Goal: Contribute content: Add original content to the website for others to see

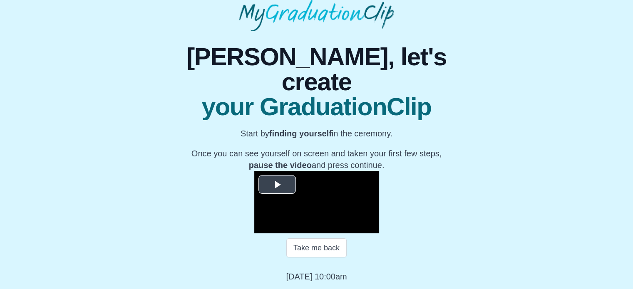
scroll to position [133, 0]
click at [277, 184] on span "Video Player" at bounding box center [277, 184] width 0 height 0
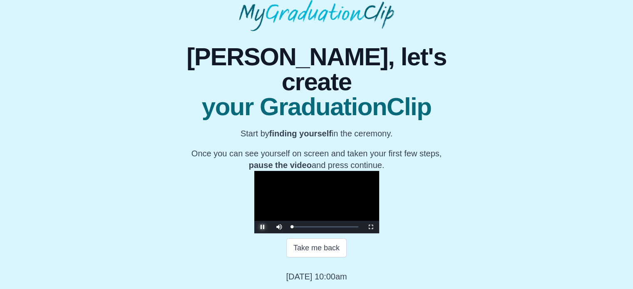
click at [263, 227] on span "Video Player" at bounding box center [263, 227] width 0 height 0
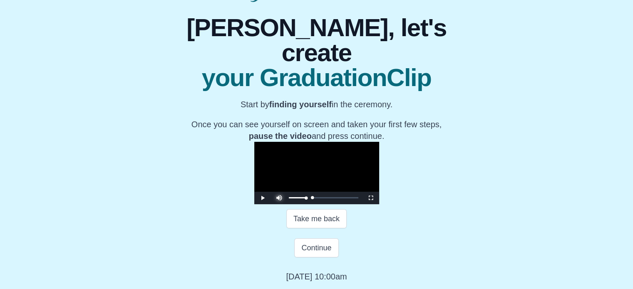
click at [279, 192] on span "Video Player" at bounding box center [279, 192] width 0 height 0
drag, startPoint x: 203, startPoint y: 227, endPoint x: 376, endPoint y: 226, distance: 173.2
click at [472, 199] on div "31:52" at bounding box center [472, 198] width 0 height 2
drag, startPoint x: 376, startPoint y: 226, endPoint x: 443, endPoint y: 228, distance: 66.6
click at [356, 199] on div "43:37 Progress : 0%" at bounding box center [324, 198] width 64 height 2
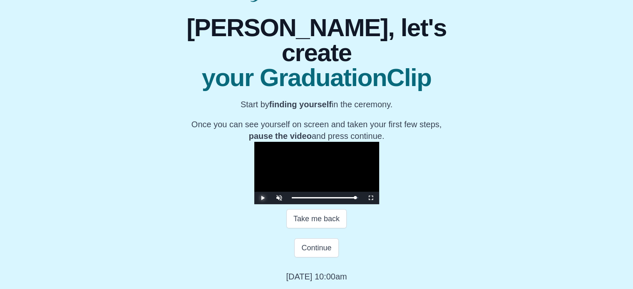
click at [263, 198] on span "Video Player" at bounding box center [263, 198] width 0 height 0
click at [279, 192] on span "Video Player" at bounding box center [279, 192] width 0 height 0
click at [263, 198] on span "Video Player" at bounding box center [263, 198] width 0 height 0
click at [279, 192] on span "Video Player" at bounding box center [279, 192] width 0 height 0
click at [363, 204] on div "Loaded : 0% 37:27 43:45 Progress : 0%" at bounding box center [325, 198] width 75 height 12
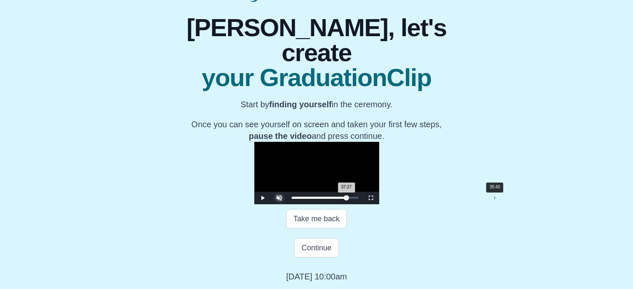
click at [363, 204] on div "Loaded : 0% 35:45 37:27 Progress : 0%" at bounding box center [325, 198] width 75 height 12
click at [363, 204] on div "Loaded : 0% 34:44 35:37 Progress : 0%" at bounding box center [325, 198] width 75 height 12
click at [343, 199] on div "34:44 Progress : 0%" at bounding box center [317, 198] width 51 height 2
click at [342, 199] on div "34:13 Progress : 0%" at bounding box center [317, 198] width 50 height 2
click at [342, 199] on div "34:26 Progress : 0%" at bounding box center [317, 198] width 50 height 2
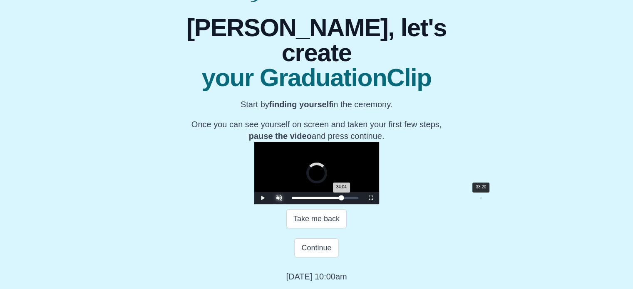
click at [358, 199] on div "Loaded : 0% 33:20 34:04 Progress : 0%" at bounding box center [325, 198] width 67 height 2
click at [340, 199] on div "33:20 Progress : 0%" at bounding box center [316, 198] width 49 height 2
click at [340, 199] on div "32:40 Progress : 0%" at bounding box center [316, 198] width 48 height 2
click at [339, 199] on div "32:01 Progress : 0%" at bounding box center [315, 198] width 47 height 2
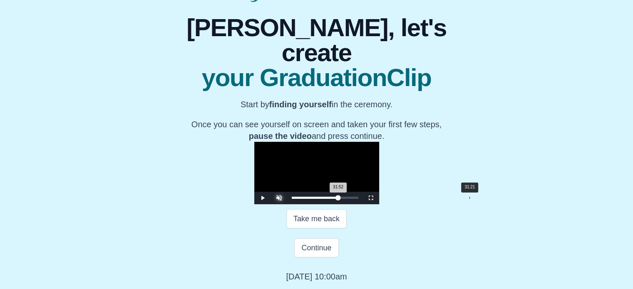
click at [338, 199] on div "31:52 Progress : 0%" at bounding box center [315, 198] width 47 height 2
click at [466, 199] on div "30:41" at bounding box center [466, 198] width 0 height 2
click at [337, 199] on div "30:41 Progress : 0%" at bounding box center [314, 198] width 45 height 2
click at [336, 199] on div "30:19 Progress : 0%" at bounding box center [314, 198] width 45 height 2
click at [335, 199] on div "29:57 Progress : 0%" at bounding box center [314, 198] width 44 height 2
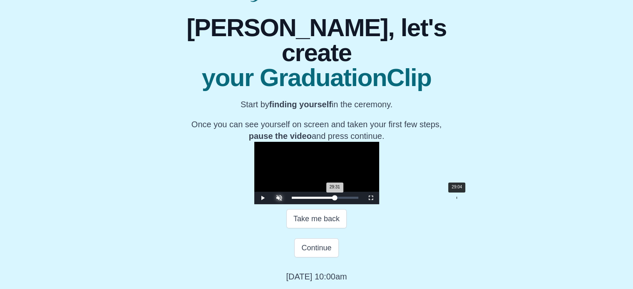
click at [335, 199] on div "29:31 Progress : 0%" at bounding box center [313, 198] width 43 height 2
click at [334, 199] on div "29:04 Progress : 0%" at bounding box center [313, 198] width 42 height 2
click at [334, 199] on div "28:47 Progress : 0%" at bounding box center [313, 198] width 42 height 2
click at [333, 199] on div "28:25 Progress : 0%" at bounding box center [313, 198] width 42 height 2
click at [333, 199] on div "28:20 Progress : 0%" at bounding box center [313, 198] width 42 height 2
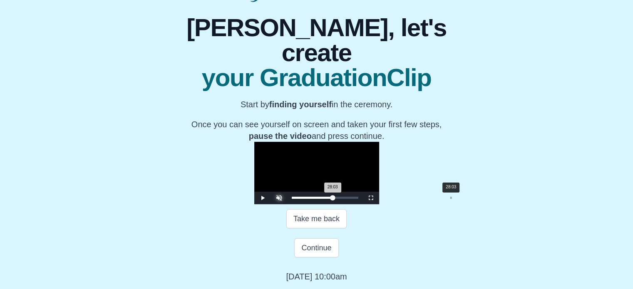
click at [333, 199] on div "28:03 Progress : 0%" at bounding box center [312, 198] width 41 height 2
click at [447, 199] on div "27:28" at bounding box center [447, 198] width 0 height 2
click at [332, 199] on div "27:28 Progress : 0%" at bounding box center [312, 198] width 40 height 2
click at [332, 199] on div "27:14 Progress : 0%" at bounding box center [312, 198] width 40 height 2
click at [439, 199] on div "25:55" at bounding box center [439, 198] width 0 height 2
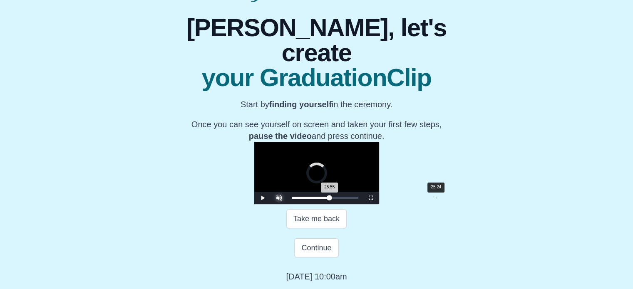
click at [330, 199] on div "25:55 Progress : 0%" at bounding box center [311, 198] width 38 height 2
click at [329, 199] on div "25:24 Progress : 0%" at bounding box center [310, 198] width 37 height 2
click at [328, 199] on div "25:02 Progress : 0%" at bounding box center [310, 198] width 37 height 2
click at [328, 199] on div "24:40 Progress : 0%" at bounding box center [310, 198] width 36 height 2
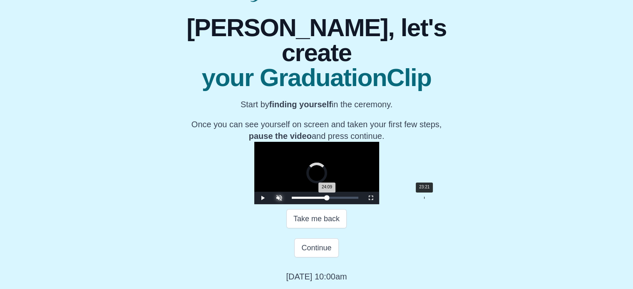
click at [327, 199] on div "24:09 Progress : 0%" at bounding box center [309, 198] width 35 height 2
click at [421, 199] on div "22:46" at bounding box center [421, 198] width 0 height 2
click at [320, 199] on div "22:37 Progress : 0%" at bounding box center [308, 198] width 33 height 2
click at [412, 199] on div "21:13" at bounding box center [412, 198] width 0 height 2
click at [315, 199] on div "21:13 Progress : 0%" at bounding box center [307, 198] width 31 height 2
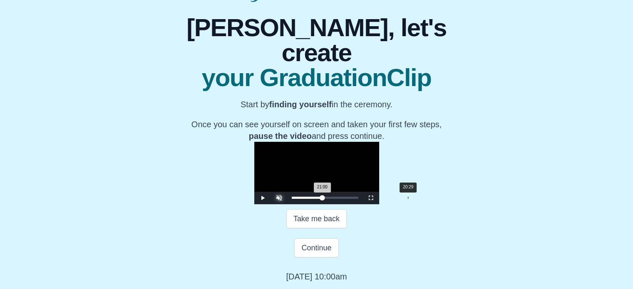
click at [312, 199] on div "21:00 Progress : 0%" at bounding box center [307, 198] width 31 height 2
click at [309, 199] on div "20:29 Progress : 0%" at bounding box center [307, 198] width 30 height 2
click at [308, 199] on div "20:02 Progress : 0%" at bounding box center [306, 198] width 29 height 2
click at [306, 199] on div "19:49 Progress : 0%" at bounding box center [306, 198] width 29 height 2
click at [305, 199] on div "19:27 Progress : 0%" at bounding box center [306, 198] width 28 height 2
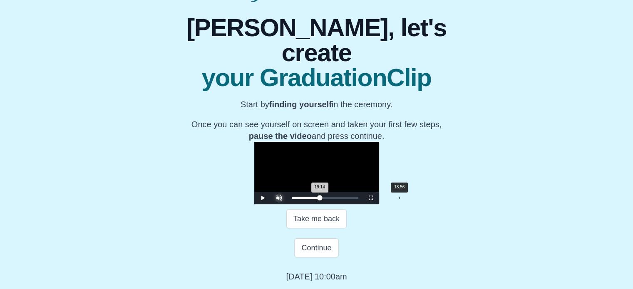
click at [303, 199] on div "19:14 Progress : 0%" at bounding box center [306, 198] width 28 height 2
click at [395, 199] on div "18:08" at bounding box center [395, 198] width 0 height 2
click at [298, 199] on div "18:08 Progress : 0%" at bounding box center [305, 198] width 27 height 2
click at [296, 199] on div "18:08 Progress : 0%" at bounding box center [305, 198] width 27 height 2
click at [295, 199] on div "17:46 Progress : 0%" at bounding box center [305, 198] width 26 height 2
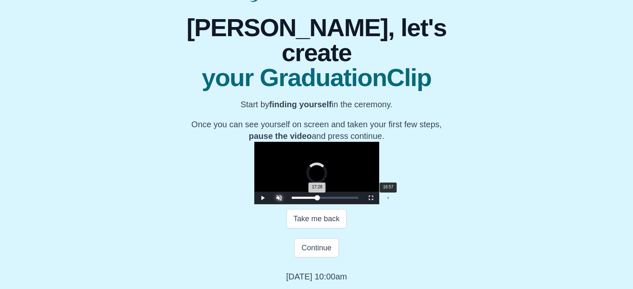
click at [292, 199] on div "17:28 Progress : 0%" at bounding box center [304, 198] width 25 height 2
click at [292, 199] on div "16:57 Progress : 0%" at bounding box center [304, 198] width 25 height 2
click at [292, 199] on div "16:22 Progress : 0%" at bounding box center [304, 198] width 24 height 2
click at [292, 199] on div "15:56 Progress : 0%" at bounding box center [303, 198] width 23 height 2
click at [292, 199] on div "15:42 Progress : 0%" at bounding box center [303, 198] width 23 height 2
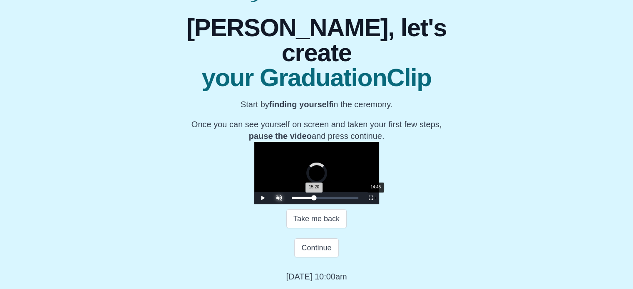
click at [292, 199] on div "15:20 Progress : 0%" at bounding box center [303, 198] width 22 height 2
click at [292, 199] on div "14:41 Progress : 0%" at bounding box center [303, 198] width 22 height 2
click at [292, 199] on div "14:10 Progress : 0%" at bounding box center [302, 198] width 21 height 2
click at [288, 204] on div "Loaded : 0% 12:42 13:39 Progress : 0%" at bounding box center [325, 198] width 75 height 12
click at [292, 199] on div "12:42 Progress : 0%" at bounding box center [301, 198] width 19 height 2
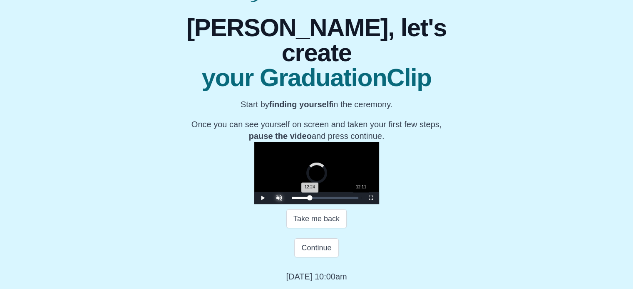
click at [292, 199] on div "12:24 Progress : 0%" at bounding box center [301, 198] width 18 height 2
click at [363, 204] on div "Loaded : 0% 30:19 12:11 Progress : 0%" at bounding box center [325, 198] width 75 height 12
click at [336, 199] on div "30:19 Progress : 0%" at bounding box center [314, 198] width 45 height 2
click at [363, 204] on div "Loaded : 0% 31:21 30:46 Progress : 0%" at bounding box center [325, 198] width 75 height 12
click at [473, 199] on div "31:56" at bounding box center [473, 198] width 0 height 2
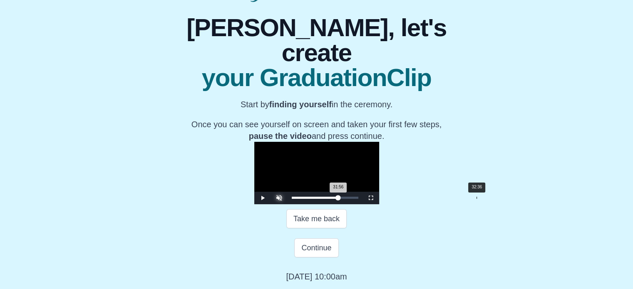
click at [477, 199] on div "32:36" at bounding box center [477, 198] width 0 height 2
click at [363, 204] on div "Loaded : 0% 33:38 33:38 Progress : 0%" at bounding box center [325, 198] width 75 height 12
click at [485, 199] on div "34:09" at bounding box center [485, 198] width 0 height 2
click at [342, 199] on div "34:13 Progress : 0%" at bounding box center [317, 198] width 50 height 2
click at [343, 199] on div "34:35 Progress : 0%" at bounding box center [317, 198] width 51 height 2
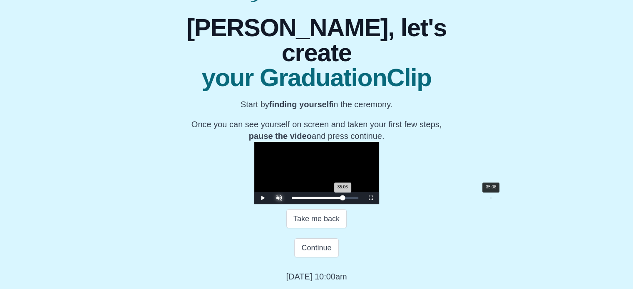
click at [343, 199] on div "35:06 Progress : 0%" at bounding box center [317, 198] width 51 height 2
click at [343, 199] on div "35:23 Progress : 0%" at bounding box center [318, 198] width 52 height 2
click at [344, 199] on div "35:45 Progress : 0%" at bounding box center [318, 198] width 52 height 2
click at [344, 199] on div "36:21 Progress : 0%" at bounding box center [318, 198] width 52 height 2
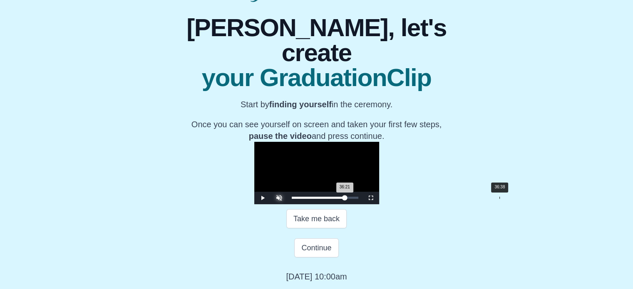
click at [345, 199] on div "36:21 Progress : 0%" at bounding box center [318, 198] width 53 height 2
click at [345, 199] on div "36:38 Progress : 0%" at bounding box center [319, 198] width 54 height 2
click at [346, 199] on div "36:52 Progress : 0%" at bounding box center [319, 198] width 54 height 2
click at [347, 199] on div "37:27 Progress : 0%" at bounding box center [319, 198] width 55 height 2
click at [347, 199] on div "37:31 Progress : 0%" at bounding box center [319, 198] width 55 height 2
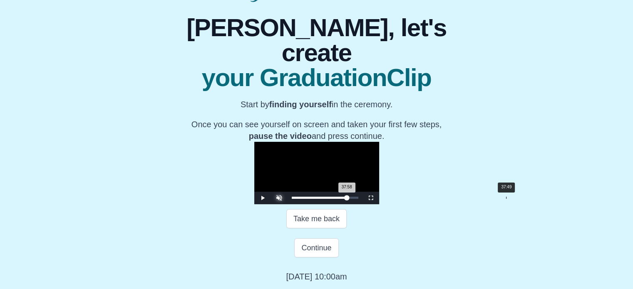
click at [347, 199] on div "37:58 Progress : 0%" at bounding box center [319, 198] width 55 height 2
click at [347, 199] on div "38:15 Progress : 0%" at bounding box center [319, 198] width 55 height 2
click at [348, 199] on div "38:15 Progress : 0%" at bounding box center [320, 198] width 56 height 2
click at [348, 199] on div "38:20 Progress : 0%" at bounding box center [320, 198] width 56 height 2
click at [348, 199] on div "38:55 Progress : 0%" at bounding box center [320, 198] width 56 height 2
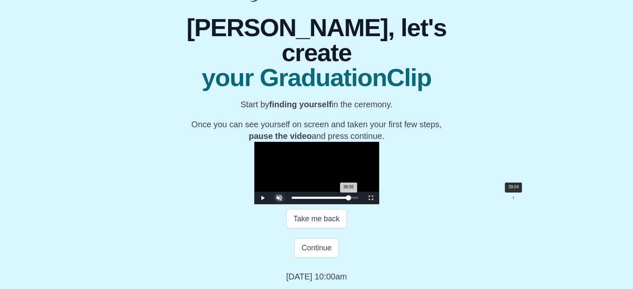
click at [349, 199] on div "38:55 Progress : 0%" at bounding box center [320, 198] width 57 height 2
click at [349, 199] on div "39:26 Progress : 0%" at bounding box center [320, 198] width 57 height 2
click at [350, 199] on div "39:26 Progress : 0%" at bounding box center [321, 198] width 58 height 2
click at [350, 199] on div "40:01 Progress : 0%" at bounding box center [321, 198] width 58 height 2
click at [350, 199] on div "40:01 Progress : 0%" at bounding box center [321, 198] width 59 height 2
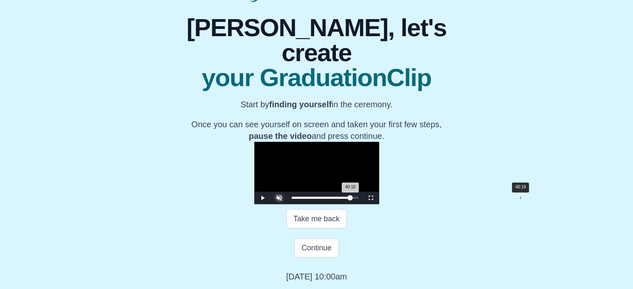
click at [350, 199] on div "40:10 Progress : 0%" at bounding box center [321, 198] width 59 height 2
click at [351, 199] on div "40:19 Progress : 0%" at bounding box center [321, 198] width 59 height 2
click at [351, 199] on div "40:45 Progress : 0%" at bounding box center [322, 198] width 60 height 2
click at [352, 199] on div "40:58 Progress : 0%" at bounding box center [322, 198] width 60 height 2
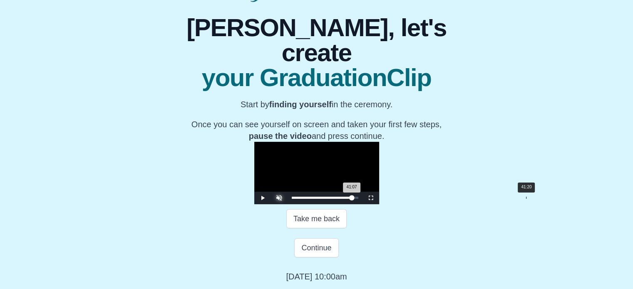
click at [352, 199] on div "41:07 Progress : 0%" at bounding box center [322, 198] width 60 height 2
click at [353, 199] on div "41:25 Progress : 0%" at bounding box center [322, 198] width 61 height 2
click at [353, 199] on div "41:38 Progress : 0%" at bounding box center [322, 198] width 61 height 2
click at [353, 199] on div "41:51 Progress : 0%" at bounding box center [322, 198] width 61 height 2
click at [353, 199] on div "42:04 Progress : 0%" at bounding box center [323, 198] width 62 height 2
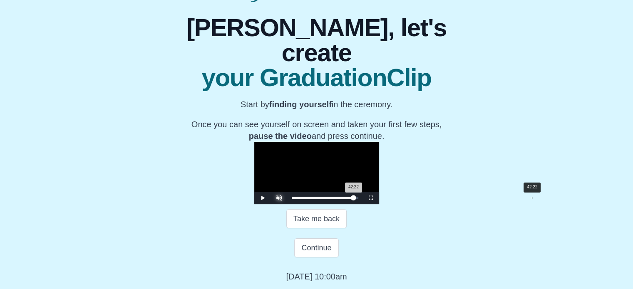
click at [354, 199] on div "42:22 Progress : 0%" at bounding box center [323, 198] width 62 height 2
click at [354, 199] on div "42:26 Progress : 0%" at bounding box center [323, 198] width 62 height 2
click at [354, 199] on div "42:40 Progress : 0%" at bounding box center [323, 198] width 62 height 2
click at [355, 199] on div "42:53 Progress : 0%" at bounding box center [323, 198] width 63 height 2
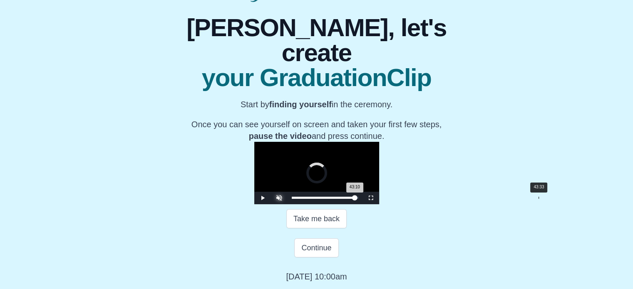
click at [355, 199] on div "43:10 Progress : 0%" at bounding box center [323, 198] width 63 height 2
click at [355, 199] on div "43:46 Progress : 0%" at bounding box center [324, 198] width 64 height 2
click at [356, 199] on div "44:03 Progress : 0%" at bounding box center [324, 198] width 64 height 2
click at [356, 199] on div "44:03 Progress : 0%" at bounding box center [324, 198] width 65 height 2
click at [357, 199] on div "44:25 Progress : 0%" at bounding box center [324, 198] width 65 height 2
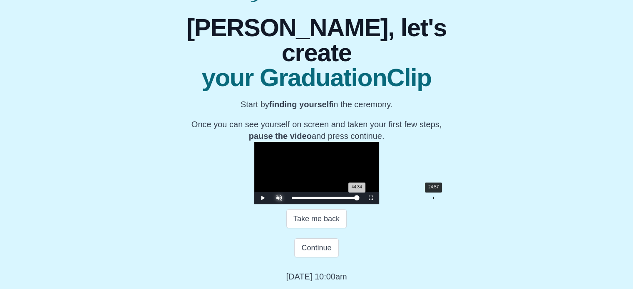
click at [336, 204] on div "Loaded : 0% 24:57 44:34 Progress : 0%" at bounding box center [325, 198] width 75 height 12
click at [437, 199] on div "25:33" at bounding box center [437, 198] width 0 height 2
click at [442, 199] on div "26:25" at bounding box center [442, 198] width 0 height 2
click at [349, 199] on div "Loaded : 0% 27:05 26:25 Progress : 0%" at bounding box center [325, 198] width 67 height 2
click at [331, 199] on div "27:36 Progress : 0%" at bounding box center [312, 198] width 40 height 2
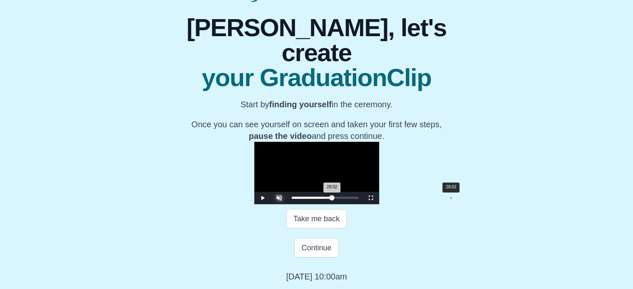
click at [332, 199] on div "28:02 Progress : 0%" at bounding box center [312, 198] width 40 height 2
click at [333, 199] on div "27:49 Progress : 0%" at bounding box center [312, 198] width 41 height 2
click at [333, 199] on div "28:11 Progress : 0%" at bounding box center [312, 198] width 41 height 2
click at [340, 204] on div "Loaded : 0% 25:33 28:29 Progress : 0%" at bounding box center [325, 198] width 75 height 12
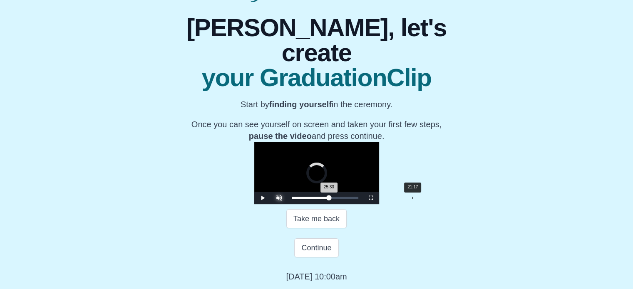
click at [316, 199] on div "Loaded : 0% 21:17 25:33 Progress : 0%" at bounding box center [325, 198] width 67 height 2
click at [394, 199] on div "17:59" at bounding box center [394, 198] width 0 height 2
click at [292, 199] on div "Loaded : 0% 15:11 17:50 Progress : 0%" at bounding box center [325, 198] width 67 height 2
click at [292, 199] on div "Loaded : 0% 12:37 15:11 Progress : 0%" at bounding box center [325, 198] width 67 height 2
click at [292, 199] on div "12:37 Progress : 0%" at bounding box center [301, 198] width 18 height 2
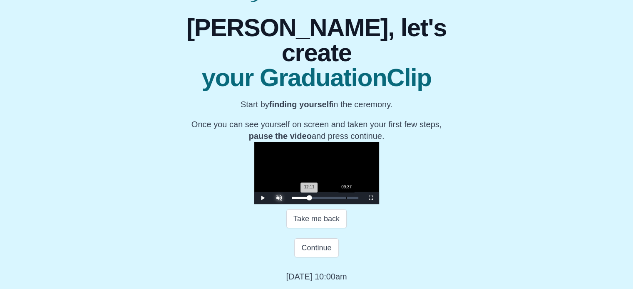
click at [288, 204] on div "Loaded : 0% 09:37 12:11 Progress : 0%" at bounding box center [325, 198] width 75 height 12
click at [288, 204] on div "Loaded : 0% 08:00 09:19 Progress : 0%" at bounding box center [325, 198] width 75 height 12
click at [326, 199] on div "06:01" at bounding box center [326, 198] width 0 height 2
click at [288, 204] on div "Loaded : 0% 03:27 06:01 Progress : 0%" at bounding box center [325, 198] width 75 height 12
click at [292, 199] on div "Loaded : 0% 16:31 16:31 Progress : 0%" at bounding box center [325, 198] width 67 height 2
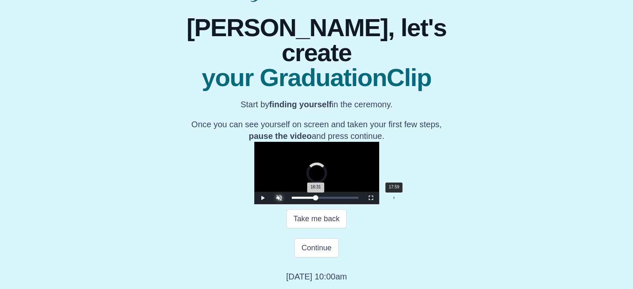
click at [298, 199] on div "Loaded : 0% 17:59 16:31 Progress : 0%" at bounding box center [325, 198] width 67 height 2
click at [306, 199] on div "Loaded : 0% 19:27 18:03 Progress : 0%" at bounding box center [325, 198] width 67 height 2
click at [407, 199] on div "20:24" at bounding box center [407, 198] width 0 height 2
click at [315, 204] on div "Loaded : 0% 21:04 20:24 Progress : 0%" at bounding box center [325, 198] width 75 height 12
click at [318, 199] on div "21:35 Progress : 0%" at bounding box center [307, 198] width 31 height 2
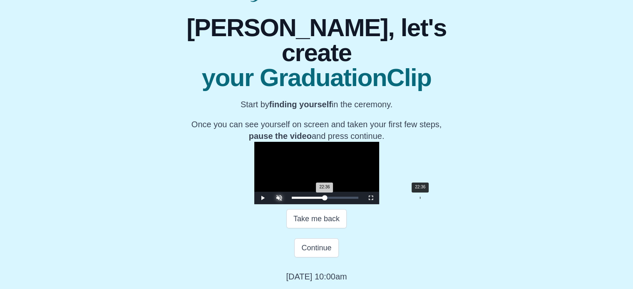
click at [324, 199] on div "Loaded : 0% 22:36 22:36 Progress : 0%" at bounding box center [325, 198] width 67 height 2
click at [325, 199] on div "22:36 Progress : 0%" at bounding box center [308, 198] width 33 height 2
click at [325, 199] on div "23:03 Progress : 0%" at bounding box center [309, 198] width 34 height 2
click at [326, 199] on div "23:12 Progress : 0%" at bounding box center [309, 198] width 34 height 2
click at [326, 199] on div "23:42 Progress : 0%" at bounding box center [309, 198] width 35 height 2
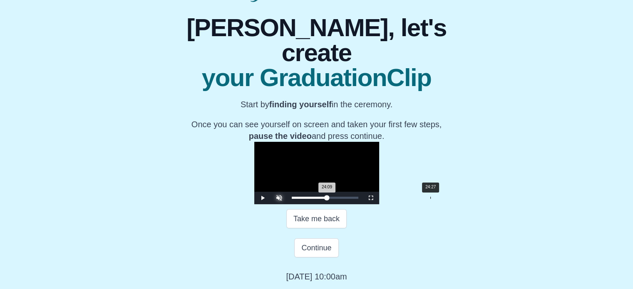
click at [327, 199] on div "24:09 Progress : 0%" at bounding box center [309, 198] width 35 height 2
click at [328, 199] on div "24:31 Progress : 0%" at bounding box center [310, 198] width 36 height 2
click at [435, 199] on div "25:19" at bounding box center [435, 198] width 0 height 2
click at [439, 199] on div "25:55" at bounding box center [439, 198] width 0 height 2
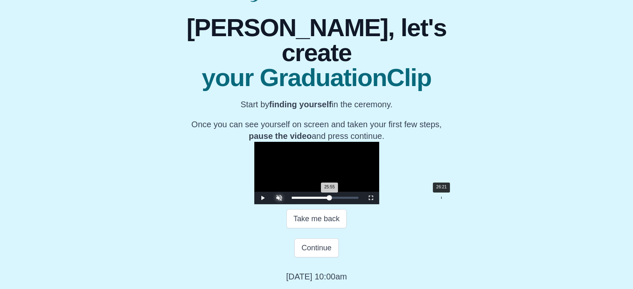
click at [330, 199] on div "25:55 Progress : 0%" at bounding box center [311, 198] width 38 height 2
click at [330, 199] on div "26:21 Progress : 0%" at bounding box center [311, 198] width 39 height 2
click at [331, 199] on div "26:52 Progress : 0%" at bounding box center [311, 198] width 39 height 2
click at [331, 199] on div "27:05 Progress : 0%" at bounding box center [312, 198] width 40 height 2
click at [331, 199] on div "27:10 Progress : 0%" at bounding box center [312, 198] width 40 height 2
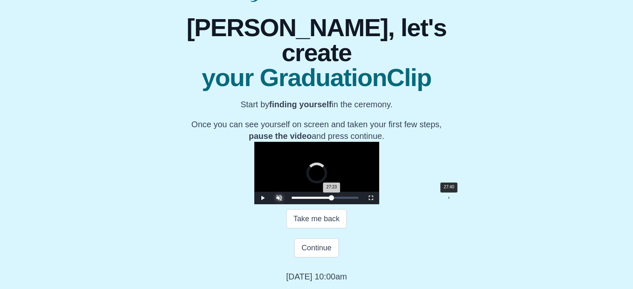
click at [332, 199] on div "27:23 Progress : 0%" at bounding box center [312, 198] width 40 height 2
click at [332, 199] on div "27:40 Progress : 0%" at bounding box center [312, 198] width 40 height 2
click at [333, 199] on div "27:54 Progress : 0%" at bounding box center [312, 198] width 41 height 2
click at [333, 199] on div "28:16 Progress : 0%" at bounding box center [312, 198] width 41 height 2
click at [333, 199] on div "28:38 Progress : 0%" at bounding box center [313, 198] width 42 height 2
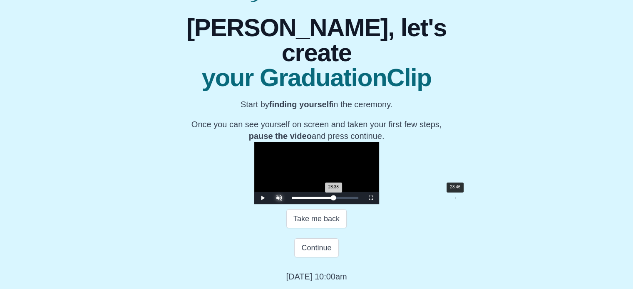
click at [334, 199] on div "28:38 Progress : 0%" at bounding box center [313, 198] width 42 height 2
click at [334, 199] on div "29:04 Progress : 0%" at bounding box center [313, 198] width 42 height 2
click at [335, 199] on div "29:26 Progress : 0%" at bounding box center [313, 198] width 43 height 2
click at [335, 199] on div "29:48 Progress : 0%" at bounding box center [313, 198] width 43 height 2
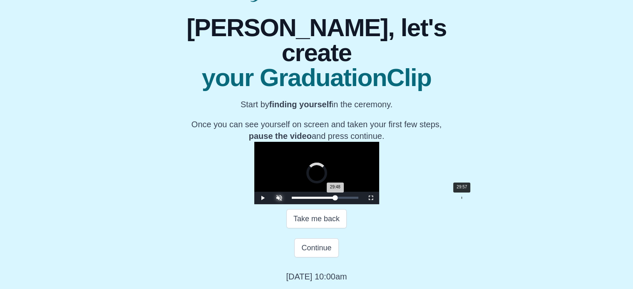
click at [335, 199] on div "29:48 Progress : 0%" at bounding box center [314, 198] width 44 height 2
drag, startPoint x: 366, startPoint y: 234, endPoint x: 433, endPoint y: 236, distance: 67.0
click at [353, 199] on div "41:51 Progress : 0%" at bounding box center [322, 198] width 61 height 2
click at [371, 198] on span "Video Player" at bounding box center [371, 198] width 0 height 0
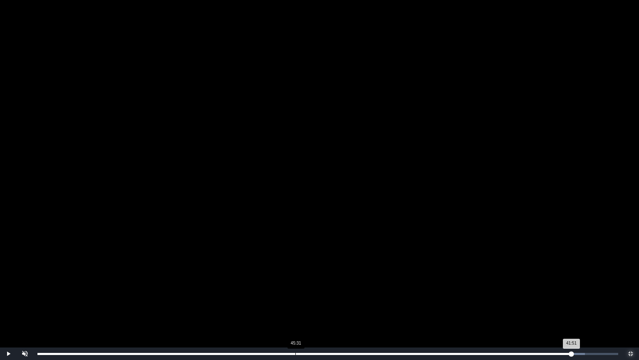
click at [371, 289] on div "Loaded : 0% 45:31 41:51 Progress : 0%" at bounding box center [327, 353] width 589 height 12
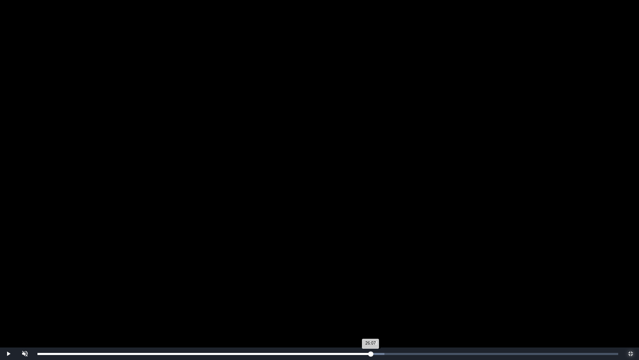
click at [623, 289] on button "Non-Fullscreen" at bounding box center [631, 353] width 17 height 12
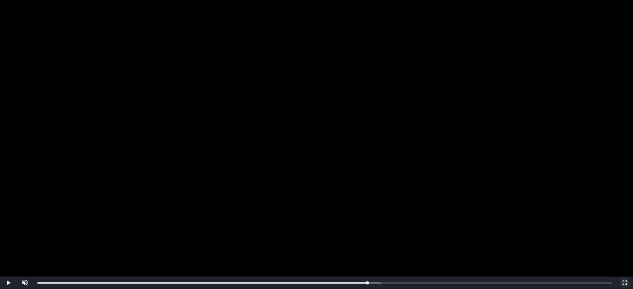
scroll to position [162, 0]
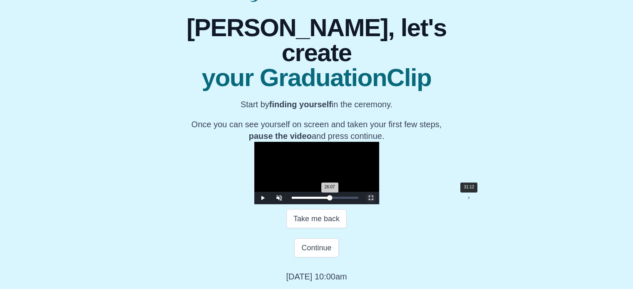
click at [363, 196] on div "Loaded : 0% 31:12 26:07 Progress : 0%" at bounding box center [325, 198] width 75 height 12
click at [363, 199] on div "Loaded : 0% 33:24 31:12 Progress : 0%" at bounding box center [325, 198] width 75 height 12
click at [358, 197] on div "Loaded : 0% 34:30 33:24 Progress : 0%" at bounding box center [325, 198] width 67 height 2
click at [358, 199] on div "Loaded : 0% 36:16 34:30 Progress : 0%" at bounding box center [325, 198] width 67 height 2
click at [358, 199] on div "Loaded : 0% 37:26 36:16 Progress : 0%" at bounding box center [325, 198] width 67 height 2
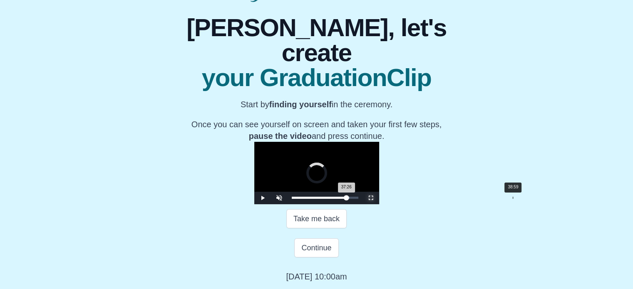
click at [358, 198] on div "Loaded : 0% 38:59 37:26 Progress : 0%" at bounding box center [325, 198] width 67 height 2
click at [349, 199] on div "38:59 Progress : 0%" at bounding box center [320, 198] width 57 height 2
click at [350, 199] on div "39:30 Progress : 0%" at bounding box center [321, 198] width 58 height 2
click at [350, 199] on div "39:47 Progress : 0%" at bounding box center [321, 198] width 58 height 2
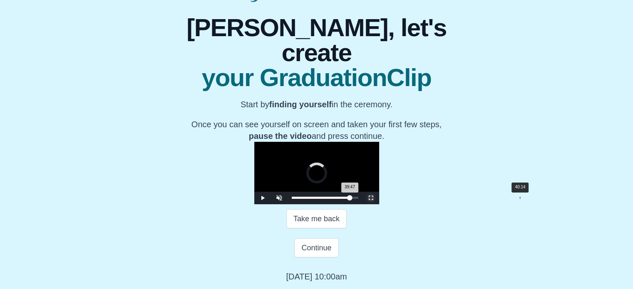
click at [350, 197] on div "39:47 Progress : 0%" at bounding box center [321, 198] width 58 height 2
click at [350, 198] on div "40:05 Progress : 0%" at bounding box center [321, 198] width 59 height 2
click at [363, 196] on div "Loaded : 0% 41:02 41:02 Progress : 0%" at bounding box center [325, 198] width 75 height 12
click at [529, 199] on div "41:46" at bounding box center [529, 198] width 0 height 2
click at [363, 201] on div "Loaded : 0% 42:21 41:46 Progress : 0%" at bounding box center [325, 198] width 75 height 12
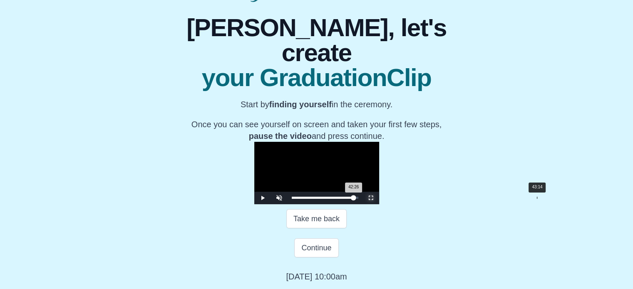
click at [358, 199] on div "Loaded : 0% 43:14 42:26 Progress : 0%" at bounding box center [325, 198] width 67 height 2
click at [355, 198] on div "43:14 Progress : 0%" at bounding box center [323, 198] width 63 height 2
click at [363, 201] on div "Loaded : 0% 44:42 44:42 Progress : 0%" at bounding box center [325, 198] width 75 height 12
click at [363, 197] on div "Loaded : 0% 31:34 44:42 Progress : 0%" at bounding box center [325, 198] width 75 height 12
click at [338, 197] on div "31:34 Progress : 0%" at bounding box center [315, 198] width 46 height 2
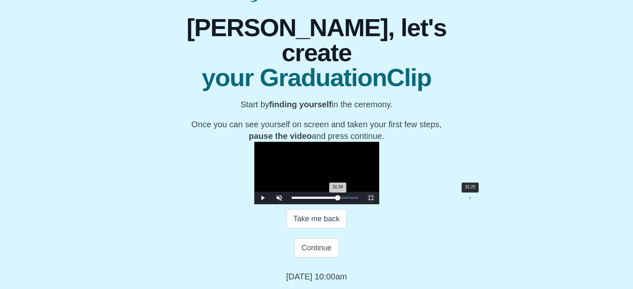
click at [338, 197] on div "31:34 Progress : 0%" at bounding box center [315, 198] width 46 height 2
click at [338, 197] on div "31:25 Progress : 0%" at bounding box center [315, 198] width 46 height 2
click at [338, 197] on div "31:12 Progress : 0%" at bounding box center [315, 198] width 46 height 2
click at [338, 199] on div "31:12 Progress : 0%" at bounding box center [315, 198] width 46 height 2
click at [335, 198] on div "29:39 Progress : 0%" at bounding box center [313, 198] width 43 height 2
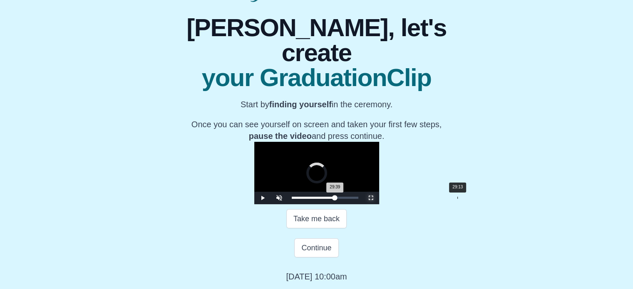
click at [335, 198] on div "29:39 Progress : 0%" at bounding box center [313, 198] width 43 height 2
click at [453, 198] on div "28:29" at bounding box center [453, 198] width 0 height 2
click at [363, 200] on div "Loaded : 0% 44:42 28:29 Progress : 0%" at bounding box center [325, 198] width 75 height 12
click at [358, 198] on div "Loaded : 0% 43:36 44:42 Progress : 0%" at bounding box center [325, 198] width 67 height 2
click at [355, 199] on div "43:36 Progress : 0%" at bounding box center [324, 198] width 64 height 2
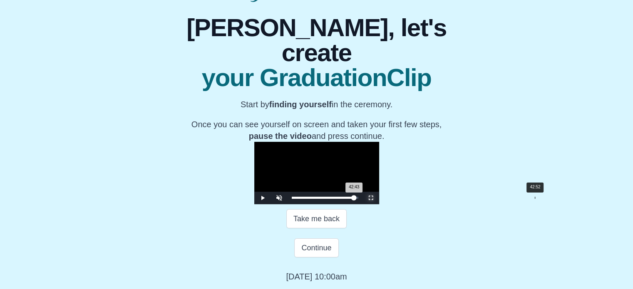
click at [354, 199] on div "42:43 Progress : 0%" at bounding box center [323, 198] width 62 height 2
click at [358, 199] on div "Loaded : 0% 42:08 42:08 Progress : 0%" at bounding box center [325, 198] width 67 height 2
click at [353, 198] on div "41:37 Progress : 0%" at bounding box center [322, 198] width 61 height 2
click at [352, 198] on div "41:20 Progress : 0%" at bounding box center [322, 198] width 60 height 2
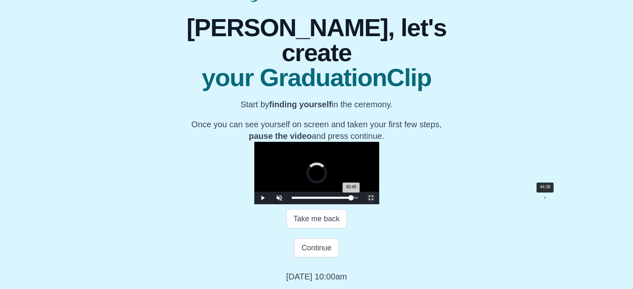
click at [358, 198] on div "Loaded : 0% 44:38 40:45 Progress : 0%" at bounding box center [325, 198] width 67 height 2
click at [357, 199] on div "44:38 Progress : 0%" at bounding box center [324, 198] width 65 height 2
click at [356, 199] on div "44:03 Progress : 0%" at bounding box center [324, 198] width 65 height 2
click at [371, 198] on span "Video Player" at bounding box center [371, 198] width 0 height 0
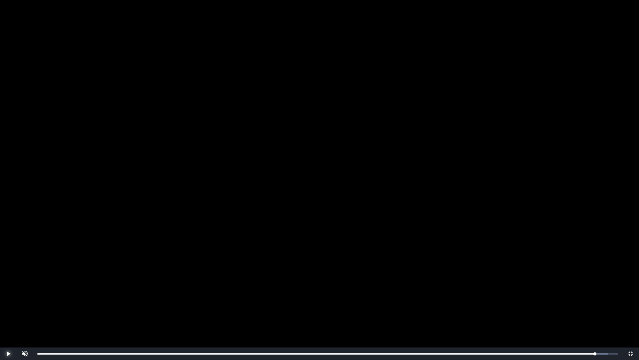
click at [8, 289] on span "Video Player" at bounding box center [8, 353] width 0 height 0
click at [631, 289] on span "Video Player" at bounding box center [631, 353] width 0 height 0
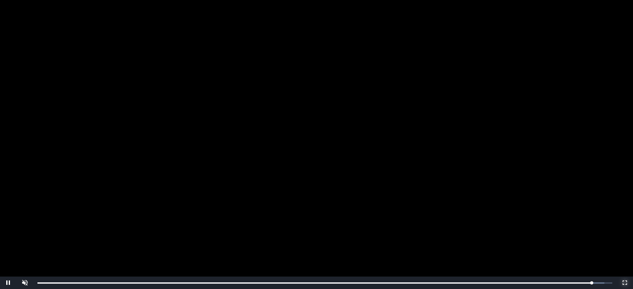
scroll to position [162, 0]
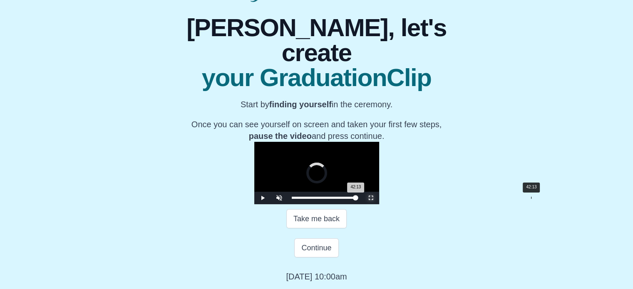
click at [358, 199] on div "Loaded : 0% 42:13 42:13 Progress : 0%" at bounding box center [325, 198] width 67 height 2
click at [353, 199] on div "42:13 Progress : 0%" at bounding box center [323, 198] width 62 height 2
click at [358, 199] on div "Loaded : 0% 41:07 41:47 Progress : 0%" at bounding box center [325, 198] width 67 height 2
click at [352, 199] on div "40:55 Progress : 0%" at bounding box center [322, 198] width 60 height 2
click at [358, 199] on div "Loaded : 0% 39:34 39:34 Progress : 0%" at bounding box center [325, 198] width 67 height 2
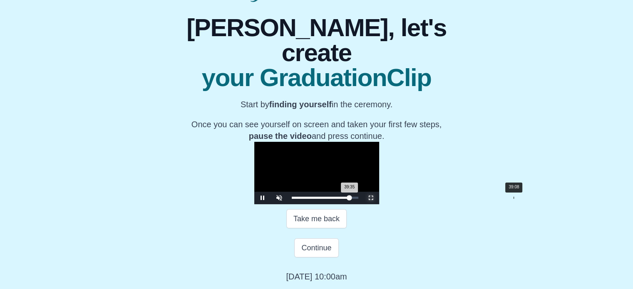
click at [350, 198] on div "39:35 Progress : 0%" at bounding box center [321, 198] width 58 height 2
click at [349, 197] on div "38:59 Progress : 0%" at bounding box center [320, 198] width 57 height 2
click at [349, 198] on div "39:04 Progress : 0%" at bounding box center [320, 198] width 57 height 2
click at [348, 198] on div "38:19 Progress : 0%" at bounding box center [320, 198] width 57 height 2
click at [348, 198] on div "38:20 Progress : 0%" at bounding box center [320, 198] width 56 height 2
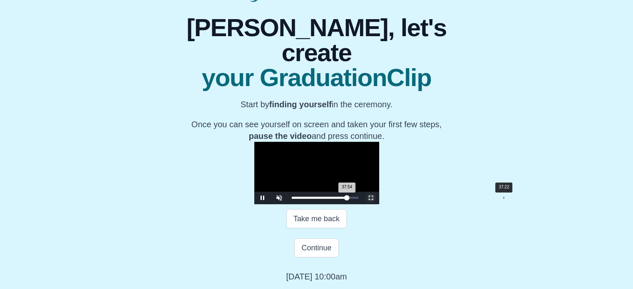
click at [347, 198] on div "37:54 Progress : 0%" at bounding box center [319, 198] width 55 height 2
click at [358, 198] on div "Loaded : 0% 36:33 37:23 Progress : 0%" at bounding box center [325, 198] width 67 height 2
click at [345, 198] on div "36:36 Progress : 0%" at bounding box center [319, 198] width 54 height 2
click at [344, 199] on div "35:54 Progress : 0%" at bounding box center [318, 198] width 52 height 2
click at [344, 197] on div "35:23 Progress : 0%" at bounding box center [318, 198] width 52 height 2
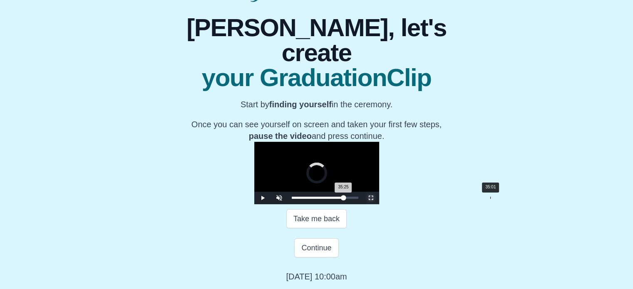
click at [343, 199] on div "35:25 Progress : 0%" at bounding box center [318, 198] width 52 height 2
click at [358, 199] on div "Loaded : 0% 34:12 35:01 Progress : 0%" at bounding box center [325, 198] width 67 height 2
click at [342, 199] on div "34:13 Progress : 0%" at bounding box center [317, 198] width 50 height 2
click at [341, 199] on div "33:28 Progress : 0%" at bounding box center [316, 198] width 49 height 2
click at [341, 199] on div "33:30 Progress : 0%" at bounding box center [316, 198] width 49 height 2
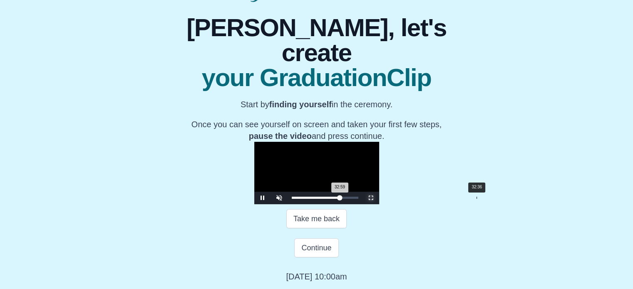
click at [340, 197] on div "32:59 Progress : 0%" at bounding box center [316, 198] width 48 height 2
click at [340, 198] on div "32:36 Progress : 0%" at bounding box center [316, 198] width 48 height 2
click at [339, 198] on div "32:11 Progress : 0%" at bounding box center [315, 198] width 47 height 2
click at [358, 197] on div "Loaded : 0% 32:44 32:05 Progress : 0%" at bounding box center [325, 198] width 67 height 2
click at [474, 198] on div "32:05" at bounding box center [474, 198] width 0 height 2
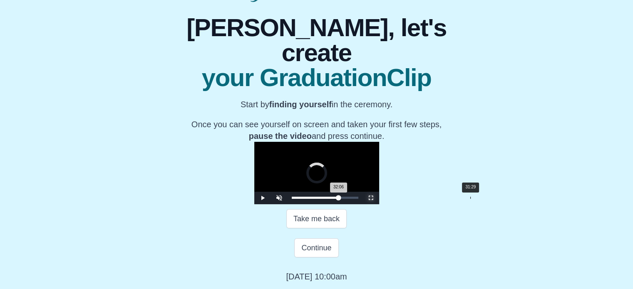
click at [470, 198] on div "31:29" at bounding box center [470, 198] width 0 height 2
click at [337, 198] on div "31:07 Progress : 0%" at bounding box center [314, 198] width 45 height 2
click at [358, 197] on div "Loaded : 0% 30:32 30:32 Progress : 0%" at bounding box center [325, 198] width 67 height 2
click at [358, 198] on div "Loaded : 0% 29:53 30:33 Progress : 0%" at bounding box center [325, 198] width 67 height 2
click at [358, 198] on div "Loaded : 0% 29:08 29:54 Progress : 0%" at bounding box center [325, 198] width 67 height 2
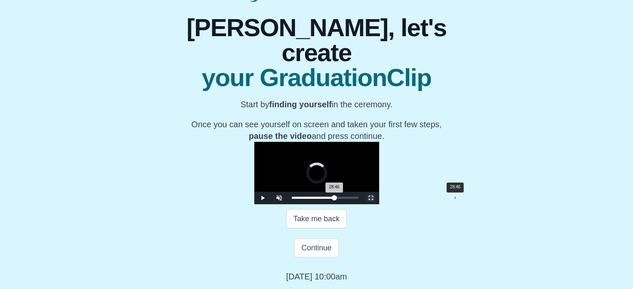
click at [335, 198] on div "28:46 Progress : 0%" at bounding box center [313, 198] width 43 height 2
click at [334, 197] on div "28:16 Progress : 0%" at bounding box center [313, 198] width 42 height 2
click at [353, 197] on div "Loaded : 0% 27:40 28:16 Progress : 0%" at bounding box center [325, 198] width 75 height 12
click at [332, 198] on div "27:42 Progress : 0%" at bounding box center [312, 198] width 40 height 2
click at [332, 198] on div "27:10 Progress : 0%" at bounding box center [312, 198] width 40 height 2
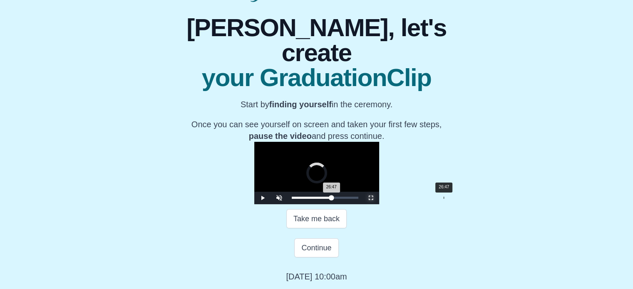
click at [332, 197] on div "26:47 Progress : 0%" at bounding box center [312, 198] width 40 height 2
click at [331, 197] on div "26:49 Progress : 0%" at bounding box center [311, 198] width 39 height 2
click at [331, 197] on div "26:25 Progress : 0%" at bounding box center [311, 198] width 39 height 2
click at [330, 197] on div "26:27 Progress : 0%" at bounding box center [311, 198] width 39 height 2
click at [330, 198] on div "26:00 Progress : 0%" at bounding box center [311, 198] width 38 height 2
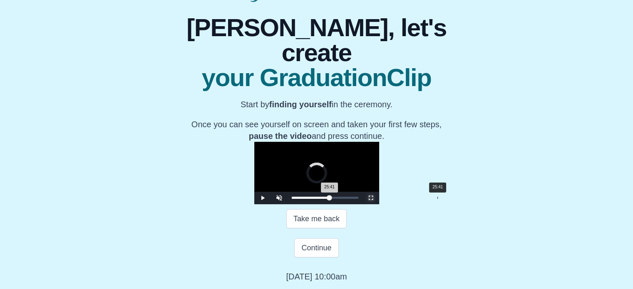
click at [330, 198] on div "25:41 Progress : 0%" at bounding box center [311, 198] width 38 height 2
click at [329, 197] on div "25:43 Progress : 0%" at bounding box center [310, 198] width 37 height 2
click at [329, 199] on div "25:20 Progress : 0%" at bounding box center [310, 198] width 37 height 2
click at [328, 197] on div "25:07 Progress : 0%" at bounding box center [310, 198] width 37 height 2
click at [328, 197] on div "24:37 Progress : 0%" at bounding box center [310, 198] width 36 height 2
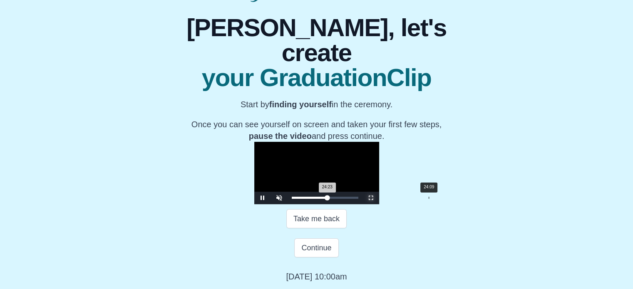
click at [328, 197] on div "24:23 Progress : 0%" at bounding box center [310, 198] width 36 height 2
click at [327, 199] on div "24:12 Progress : 0%" at bounding box center [309, 198] width 35 height 2
click at [423, 198] on div "23:12" at bounding box center [423, 198] width 0 height 2
click at [324, 197] on div "22:41 Progress : 0%" at bounding box center [309, 198] width 34 height 2
click at [323, 197] on div "22:28 Progress : 0%" at bounding box center [308, 198] width 33 height 2
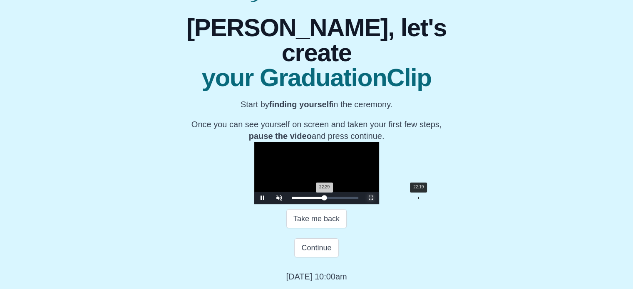
click at [322, 197] on div "22:29 Progress : 0%" at bounding box center [308, 198] width 33 height 2
click at [319, 197] on div "21:48 Progress : 0%" at bounding box center [308, 198] width 32 height 2
click at [316, 198] on div "21:50 Progress : 0%" at bounding box center [308, 198] width 32 height 2
click at [315, 197] on div "21:04 Progress : 0%" at bounding box center [307, 198] width 31 height 2
click at [314, 197] on div "21:05 Progress : 0%" at bounding box center [307, 198] width 31 height 2
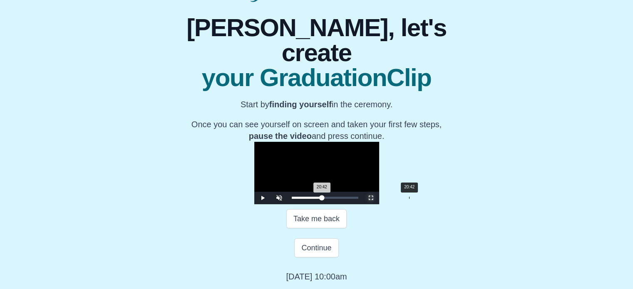
click at [313, 197] on div "20:42 Progress : 0%" at bounding box center [307, 198] width 30 height 2
click at [311, 197] on div "20:44 Progress : 0%" at bounding box center [307, 198] width 30 height 2
click at [308, 197] on div "19:49 Progress : 0%" at bounding box center [307, 198] width 30 height 2
click at [306, 198] on div "19:50 Progress : 0%" at bounding box center [306, 198] width 29 height 2
click at [306, 198] on div "19:32 Progress : 0%" at bounding box center [306, 198] width 29 height 2
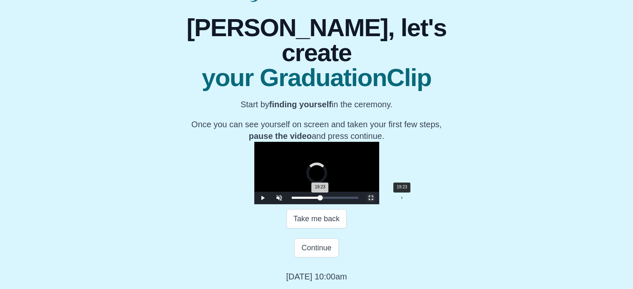
click at [306, 198] on div "19:23 Progress : 0%" at bounding box center [306, 198] width 28 height 2
click at [303, 197] on div "18:56 Progress : 0%" at bounding box center [306, 198] width 28 height 2
click at [302, 197] on div "18:43 Progress : 0%" at bounding box center [306, 198] width 28 height 2
click at [296, 195] on div "Loaded : 0% 17:46 17:46 Progress : 0%" at bounding box center [325, 198] width 75 height 12
click at [295, 197] on div "17:47 Progress : 0%" at bounding box center [305, 198] width 26 height 2
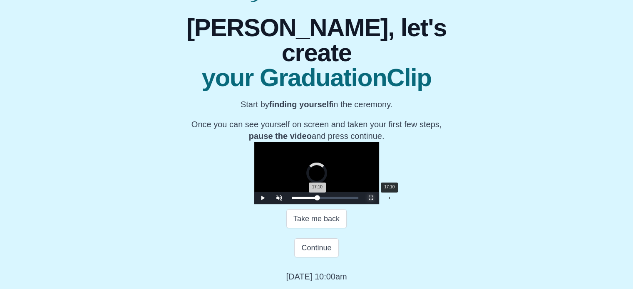
click at [293, 197] on div "17:10 Progress : 0%" at bounding box center [305, 198] width 26 height 2
click at [292, 197] on div "17:12 Progress : 0%" at bounding box center [304, 198] width 25 height 2
click at [292, 197] on div "16:40 Progress : 0%" at bounding box center [304, 198] width 25 height 2
click at [288, 196] on div "Loaded : 0% 15:07 16:09 Progress : 0%" at bounding box center [325, 198] width 75 height 12
click at [288, 197] on div "Loaded : 0% 13:52 13:52 Progress : 0%" at bounding box center [325, 198] width 75 height 12
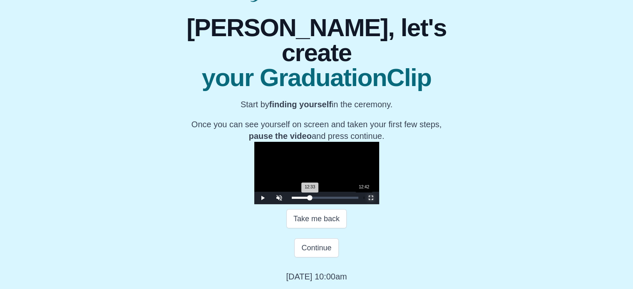
click at [292, 198] on div "12:33 Progress : 0%" at bounding box center [301, 198] width 18 height 2
click at [351, 198] on div "10:25" at bounding box center [351, 198] width 0 height 2
click at [343, 199] on div "08:57" at bounding box center [343, 198] width 0 height 2
click at [288, 196] on div "Loaded : 0% 06:54 07:16 Progress : 0%" at bounding box center [325, 198] width 75 height 12
click at [288, 196] on div "Loaded : 0% 06:27 06:27 Progress : 0%" at bounding box center [325, 198] width 75 height 12
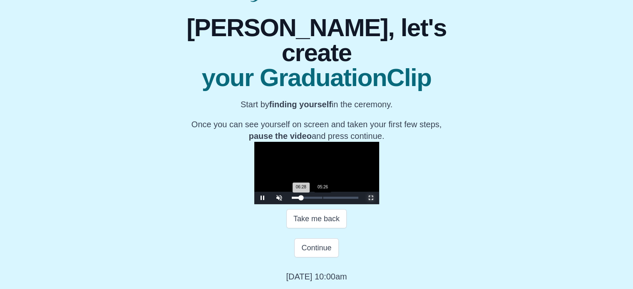
click at [288, 196] on div "Loaded : 0% 05:26 06:28 Progress : 0%" at bounding box center [325, 198] width 75 height 12
click at [292, 199] on div "Loaded : 0% 03:40 05:26 Progress : 0%" at bounding box center [325, 198] width 67 height 2
click at [292, 199] on div "03:41 Progress : 0%" at bounding box center [294, 198] width 5 height 2
click at [304, 198] on div "02:12" at bounding box center [304, 198] width 0 height 2
click at [300, 199] on div "01:23" at bounding box center [300, 198] width 0 height 2
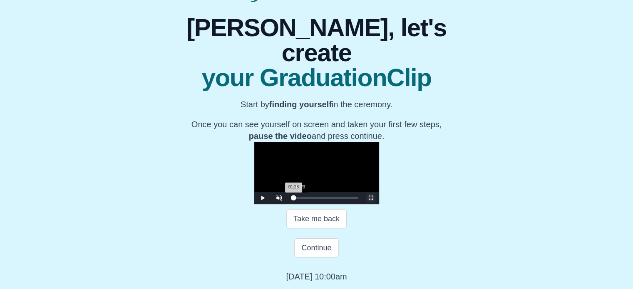
click at [292, 199] on div "01:23 Progress : 0%" at bounding box center [293, 198] width 2 height 2
click at [288, 197] on div "Loaded : 0% 00:44 00:44 Progress : 0%" at bounding box center [325, 198] width 75 height 12
drag, startPoint x: 200, startPoint y: 196, endPoint x: 355, endPoint y: 204, distance: 155.5
click at [355, 204] on div "Loaded : 0% 28:07 28:07 Progress : 0%" at bounding box center [325, 198] width 75 height 12
click at [263, 198] on span "Video Player" at bounding box center [263, 198] width 0 height 0
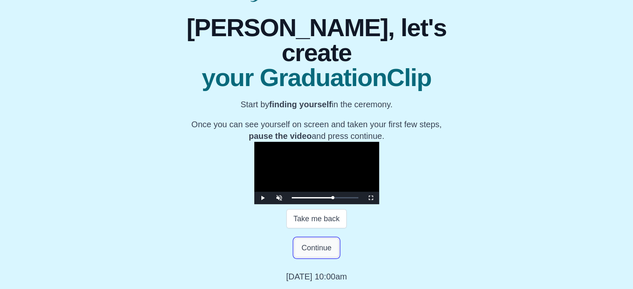
click at [318, 251] on button "Continue" at bounding box center [316, 247] width 44 height 19
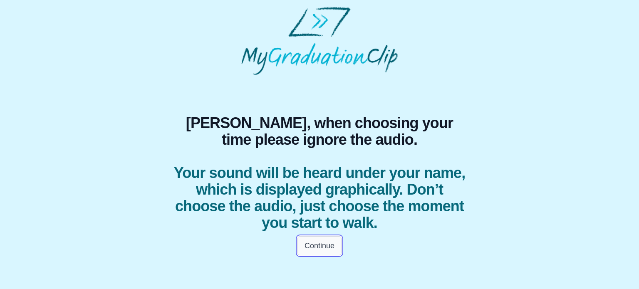
click at [326, 244] on button "Continue" at bounding box center [320, 245] width 44 height 19
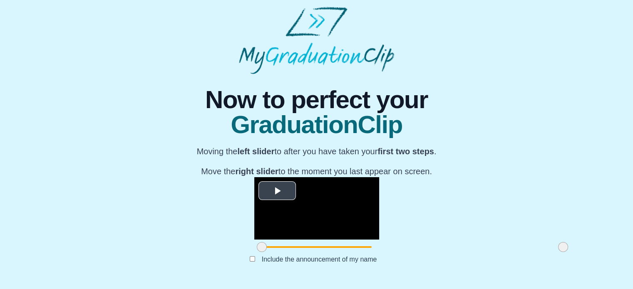
scroll to position [113, 0]
click at [277, 191] on span "Video Player" at bounding box center [277, 191] width 0 height 0
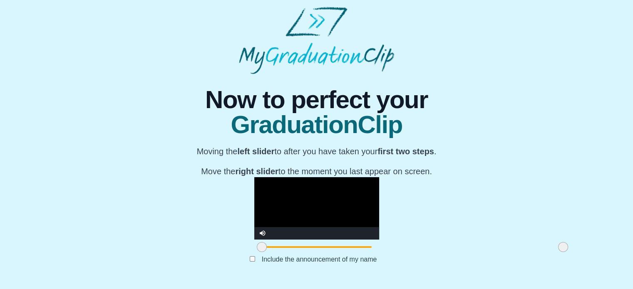
drag, startPoint x: 165, startPoint y: 250, endPoint x: 145, endPoint y: 245, distance: 20.6
click at [145, 245] on div "**********" at bounding box center [317, 177] width 620 height 206
drag, startPoint x: 468, startPoint y: 249, endPoint x: 290, endPoint y: 236, distance: 178.7
click at [290, 236] on div "**********" at bounding box center [316, 215] width 125 height 77
click at [313, 275] on button "Submit" at bounding box center [317, 273] width 32 height 16
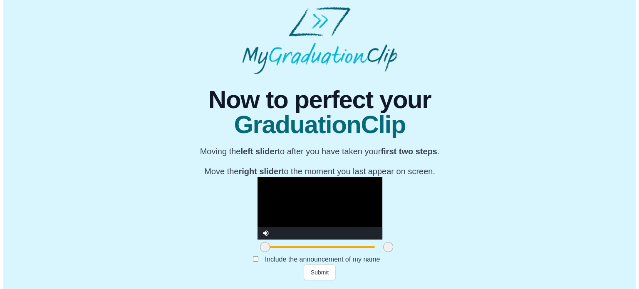
scroll to position [0, 0]
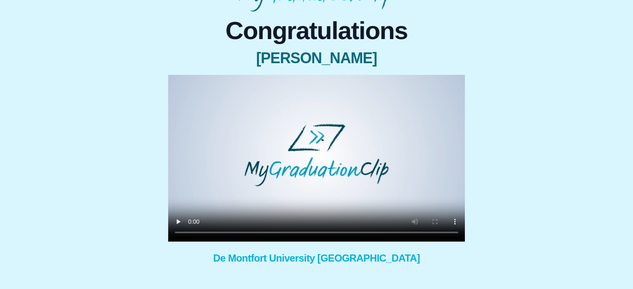
scroll to position [93, 0]
